Goal: Information Seeking & Learning: Learn about a topic

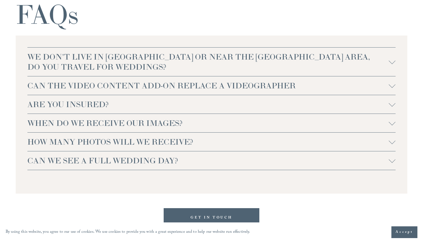
scroll to position [1181, 0]
click at [162, 68] on span "WE DON'T LIVE IN NC OR NEAR THE RALEIGH AREA, DO YOU TRAVEL FOR WEDDINGS?" at bounding box center [207, 62] width 361 height 20
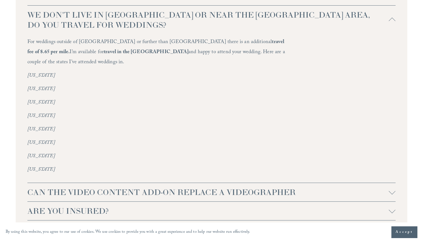
scroll to position [1229, 0]
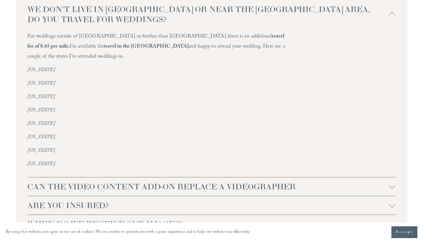
click at [208, 23] on span "WE DON'T LIVE IN NC OR NEAR THE RALEIGH AREA, DO YOU TRAVEL FOR WEDDINGS?" at bounding box center [207, 14] width 361 height 20
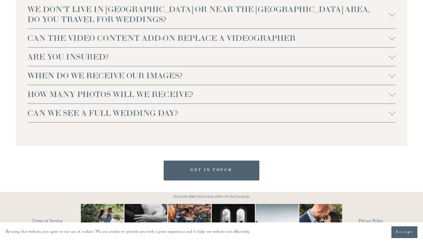
scroll to position [1193, 0]
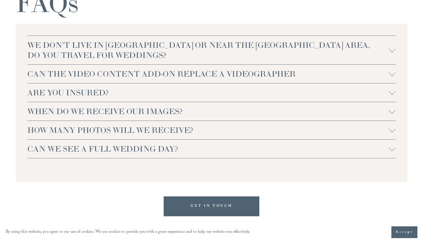
click at [197, 68] on button "CAN THE VIDEO CONTENT ADD-ON REPLACE A VIDEOGRAPHER" at bounding box center [211, 74] width 368 height 18
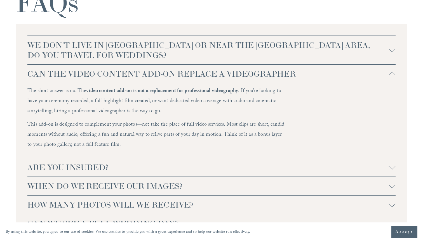
click at [197, 68] on button "CAN THE VIDEO CONTENT ADD-ON REPLACE A VIDEOGRAPHER" at bounding box center [211, 74] width 368 height 18
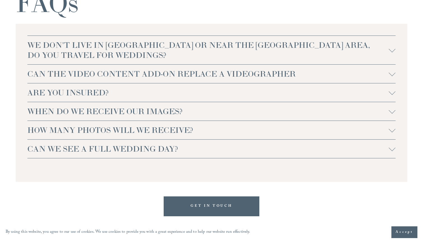
click at [169, 89] on span "ARE YOU INSURED?" at bounding box center [207, 92] width 361 height 10
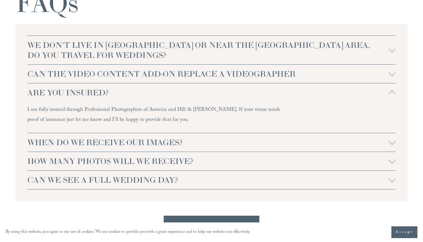
click at [169, 89] on span "ARE YOU INSURED?" at bounding box center [207, 92] width 361 height 10
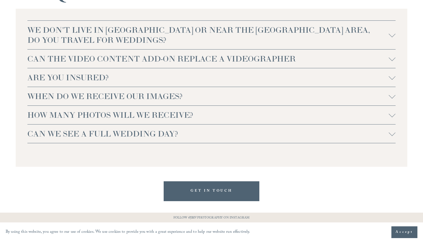
scroll to position [1216, 0]
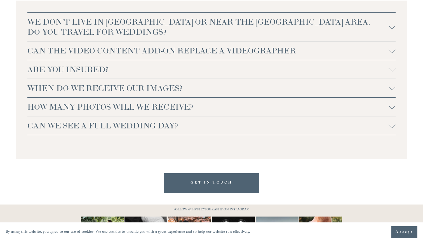
click at [192, 92] on span "WHEN DO WE RECEIVE OUR IMAGES?" at bounding box center [207, 88] width 361 height 10
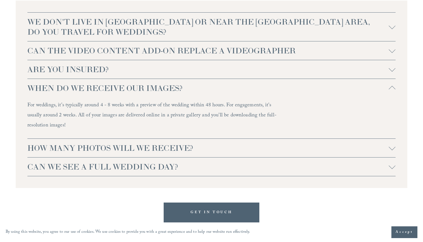
click at [192, 92] on span "WHEN DO WE RECEIVE OUR IMAGES?" at bounding box center [207, 88] width 361 height 10
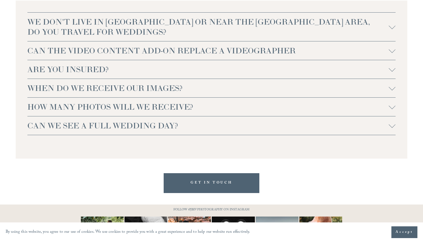
click at [203, 105] on span "HOW MANY PHOTOS WILL WE RECEIVE?" at bounding box center [207, 107] width 361 height 10
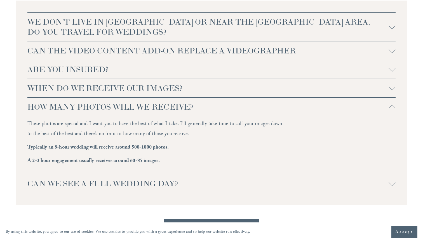
click at [203, 105] on span "HOW MANY PHOTOS WILL WE RECEIVE?" at bounding box center [207, 107] width 361 height 10
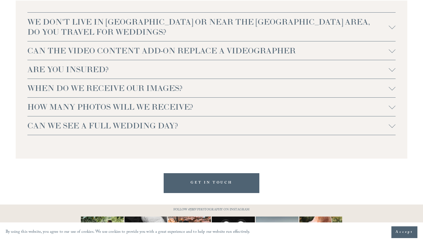
click at [200, 125] on span "CAN WE SEE A FULL WEDDING DAY?" at bounding box center [207, 125] width 361 height 10
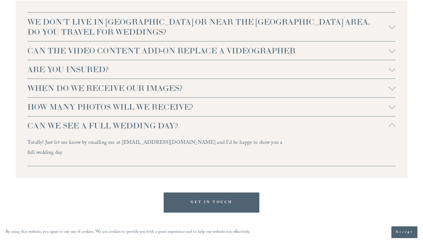
click at [200, 125] on span "CAN WE SEE A FULL WEDDING DAY?" at bounding box center [207, 125] width 361 height 10
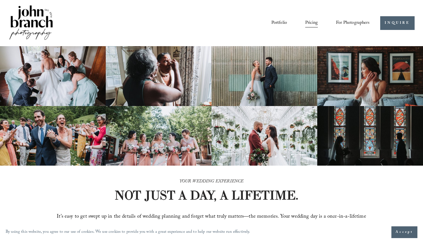
scroll to position [0, 0]
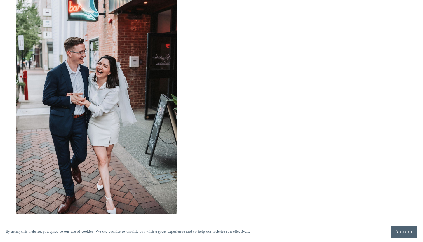
scroll to position [363, 0]
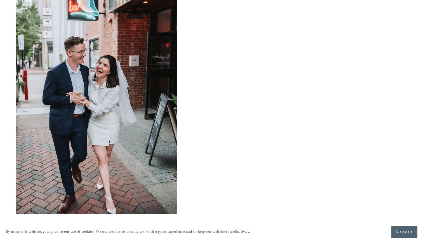
click at [410, 92] on div at bounding box center [211, 98] width 423 height 253
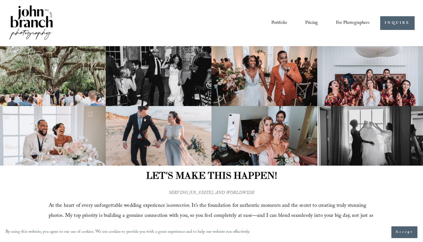
scroll to position [0, 0]
